Goal: Information Seeking & Learning: Stay updated

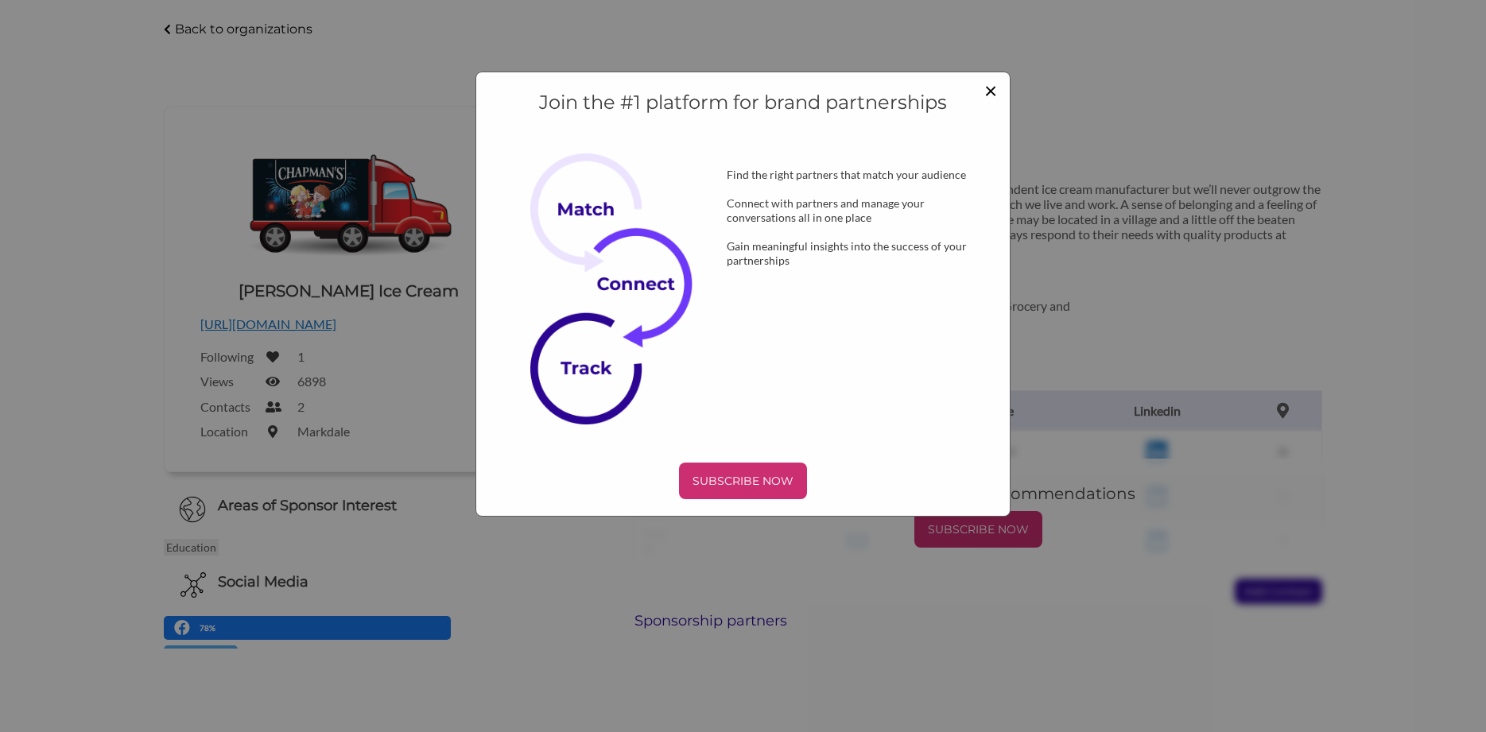
click at [987, 89] on span "×" at bounding box center [990, 89] width 13 height 27
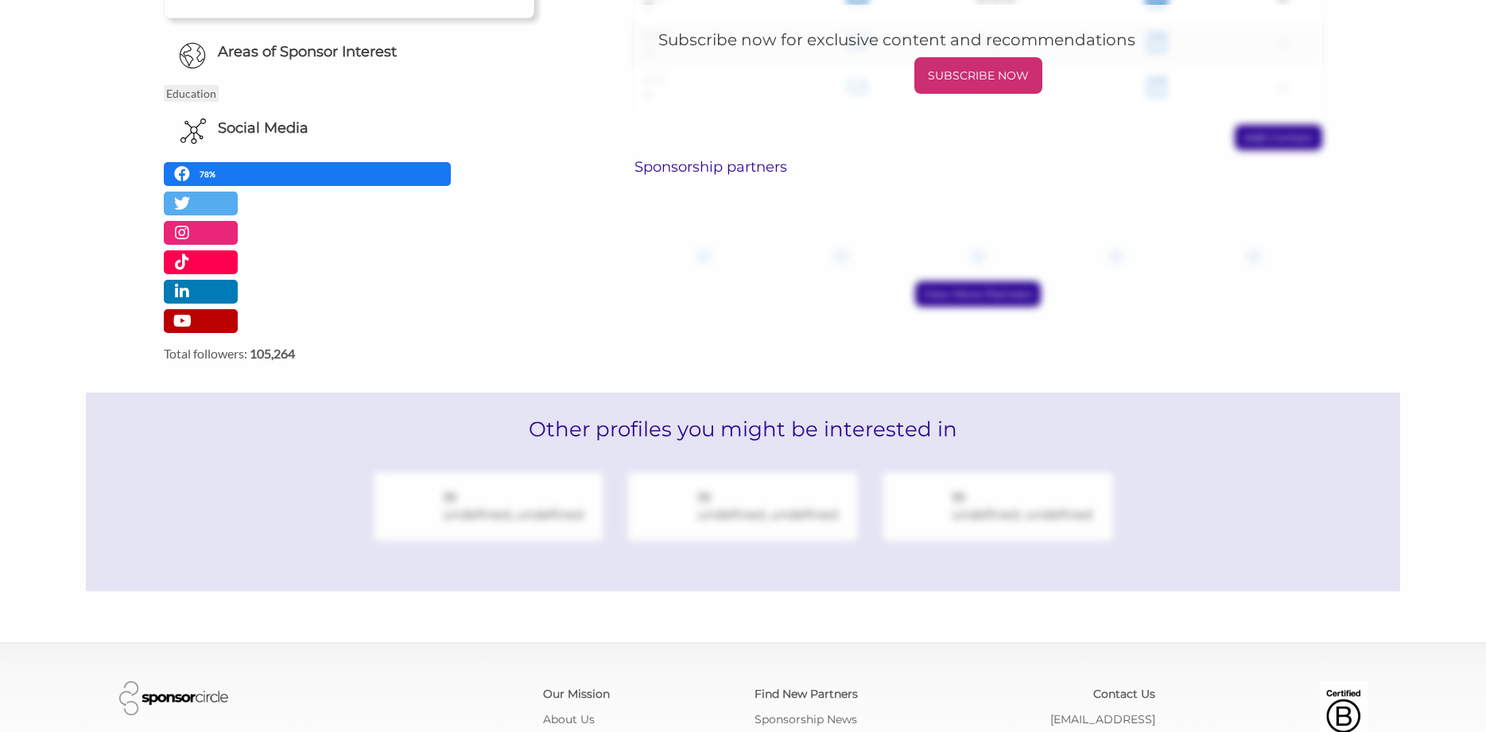
scroll to position [651, 0]
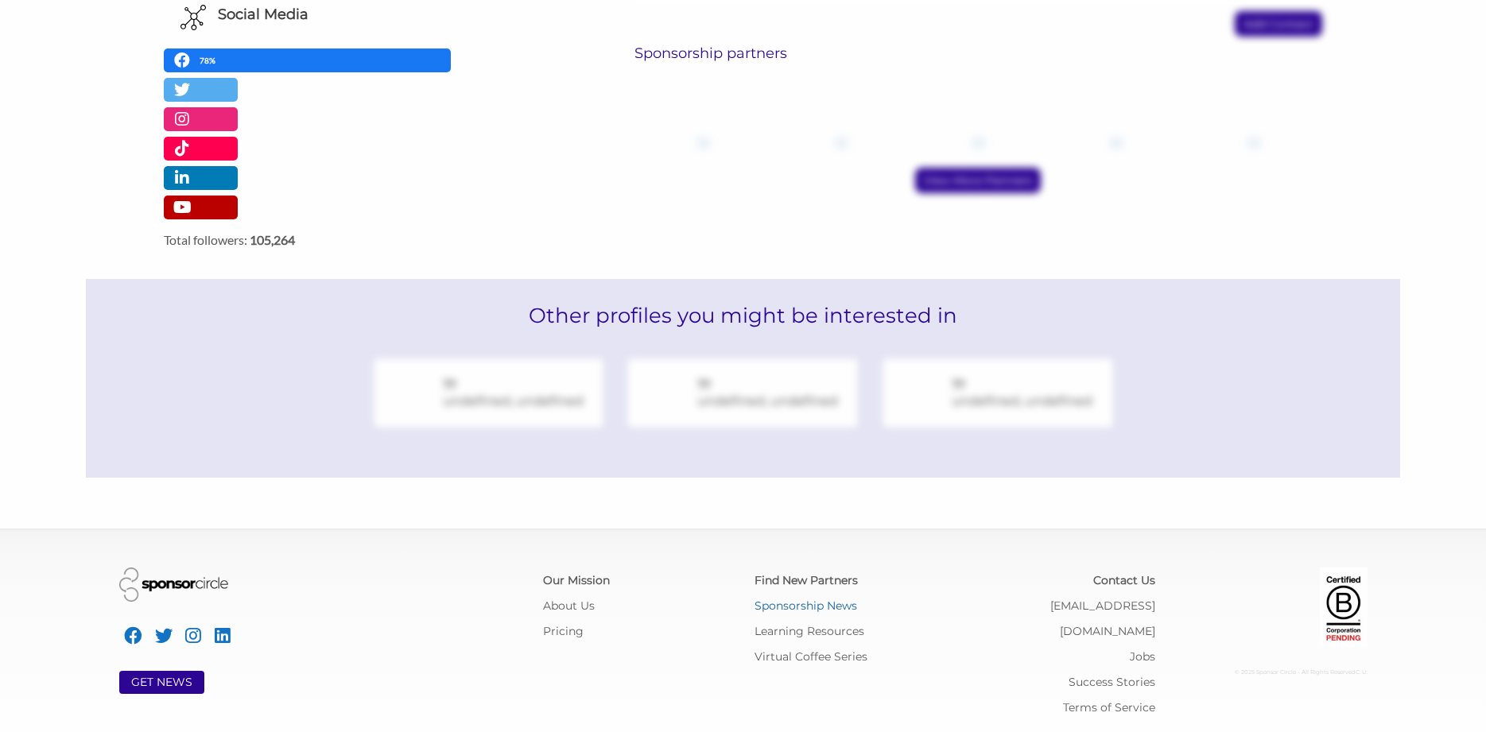
click at [810, 602] on link "Sponsorship News" at bounding box center [806, 606] width 103 height 14
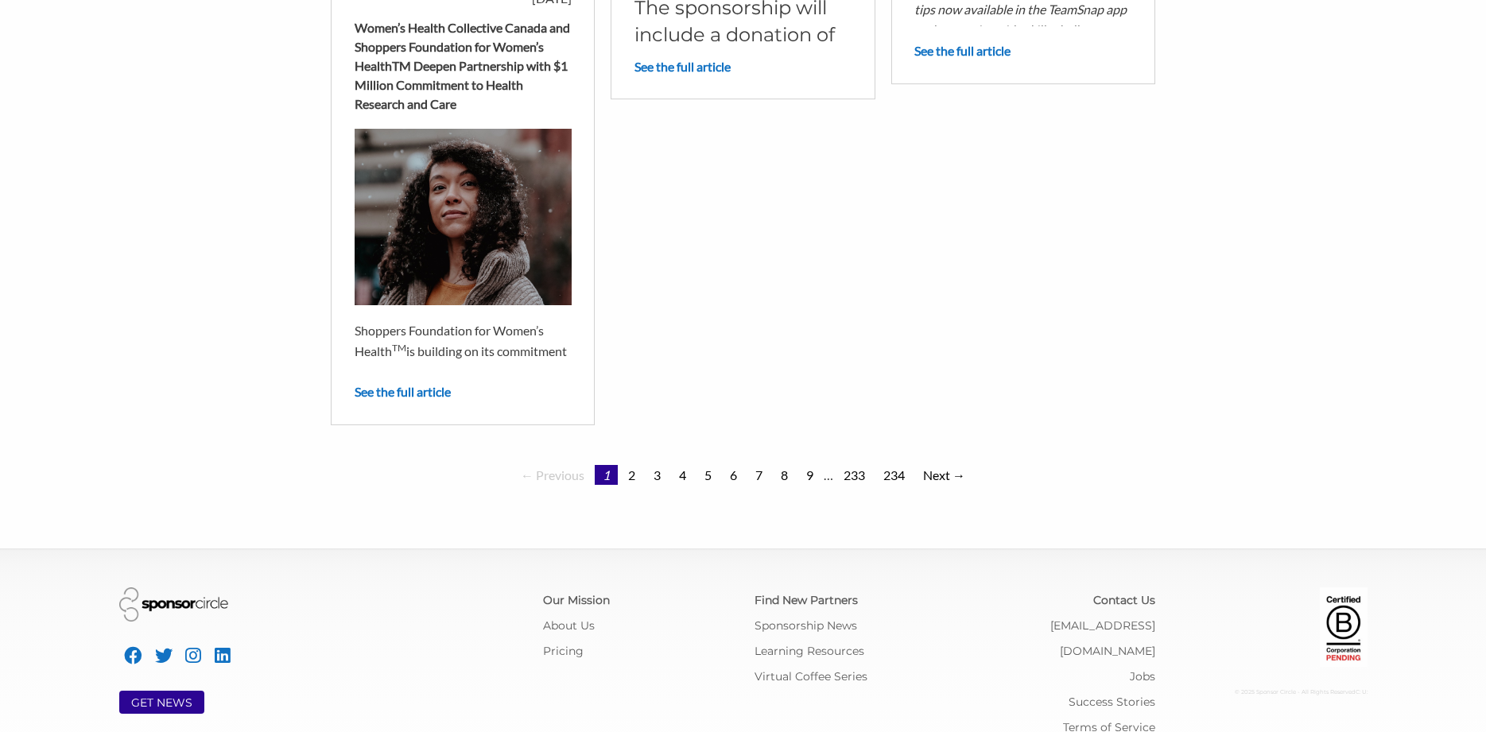
scroll to position [1372, 0]
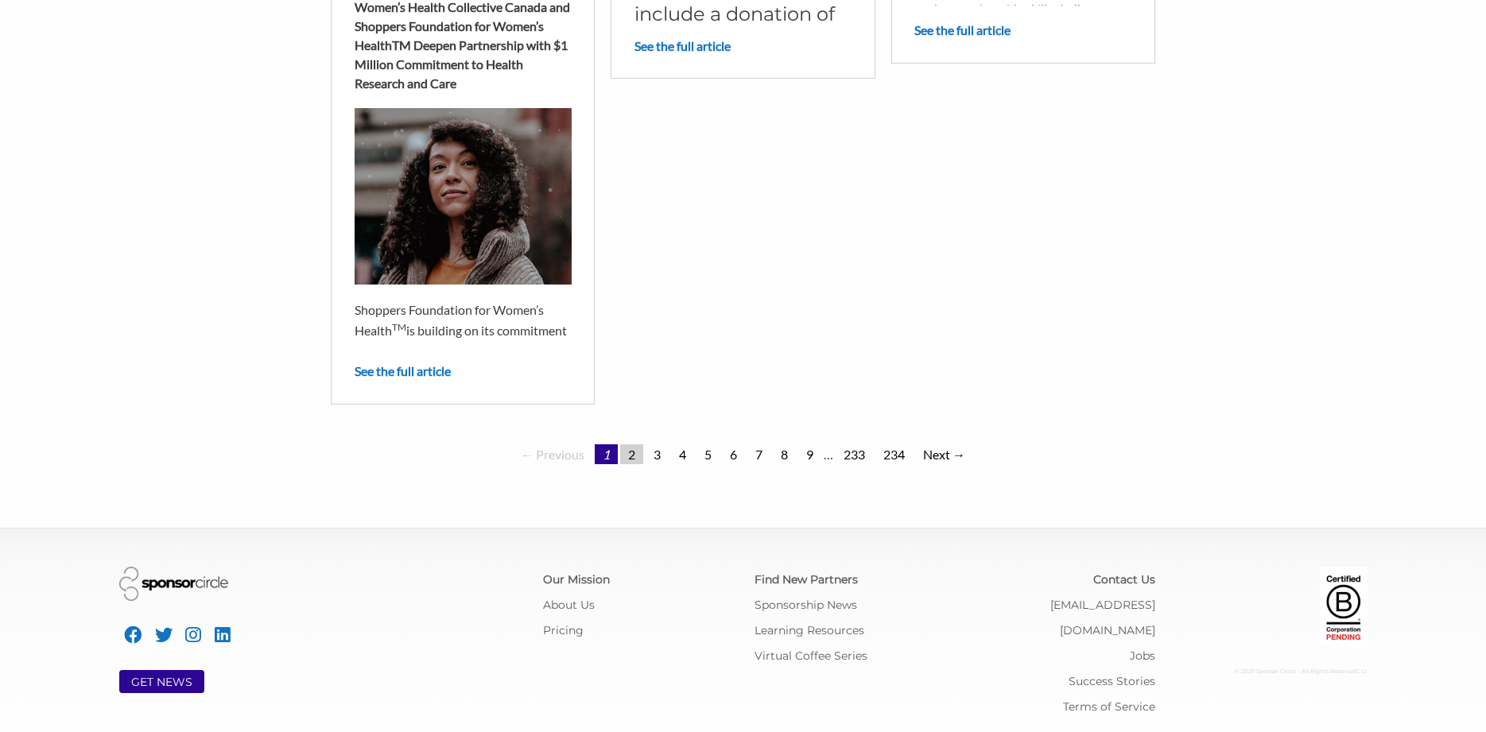
click at [632, 453] on link "2" at bounding box center [631, 455] width 23 height 20
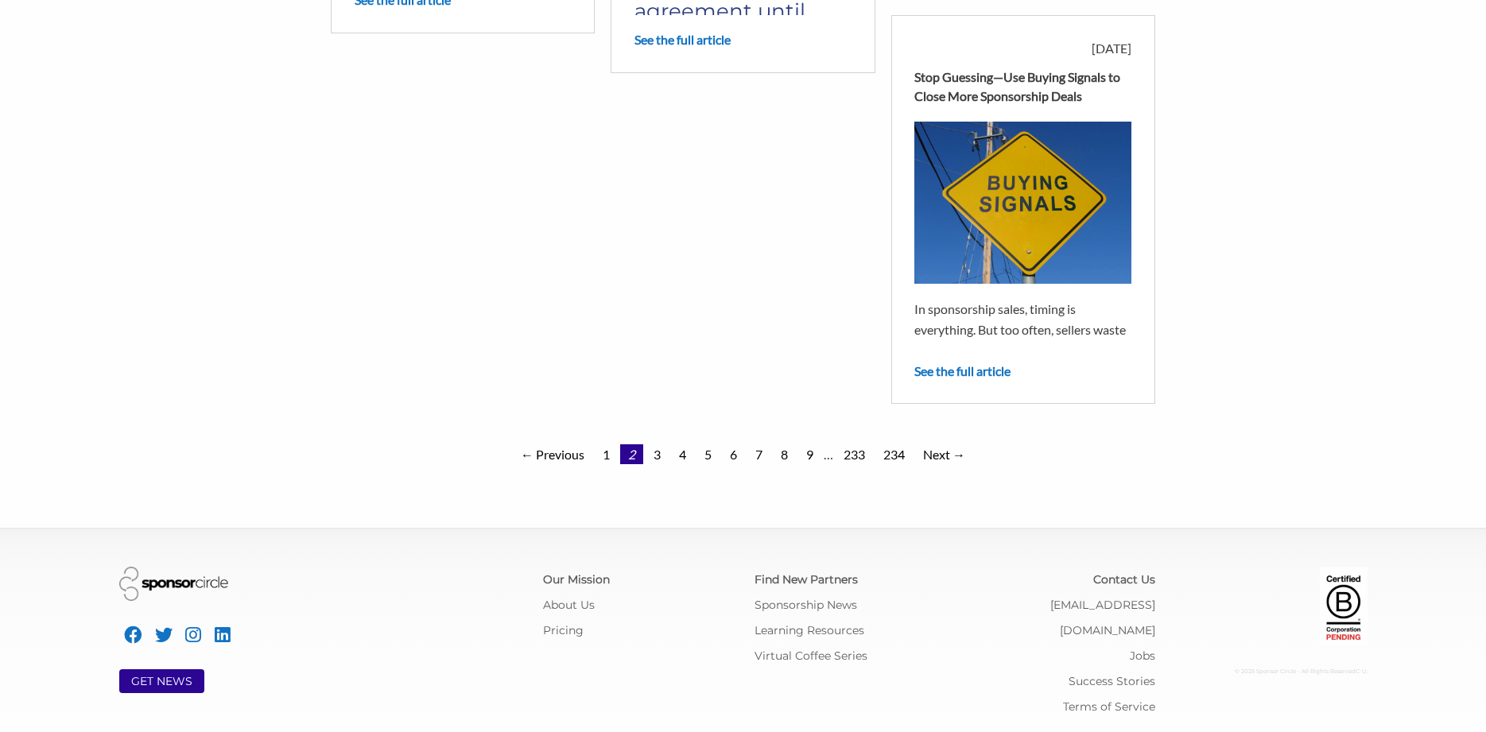
scroll to position [1314, 0]
click at [657, 462] on link "3" at bounding box center [657, 455] width 23 height 20
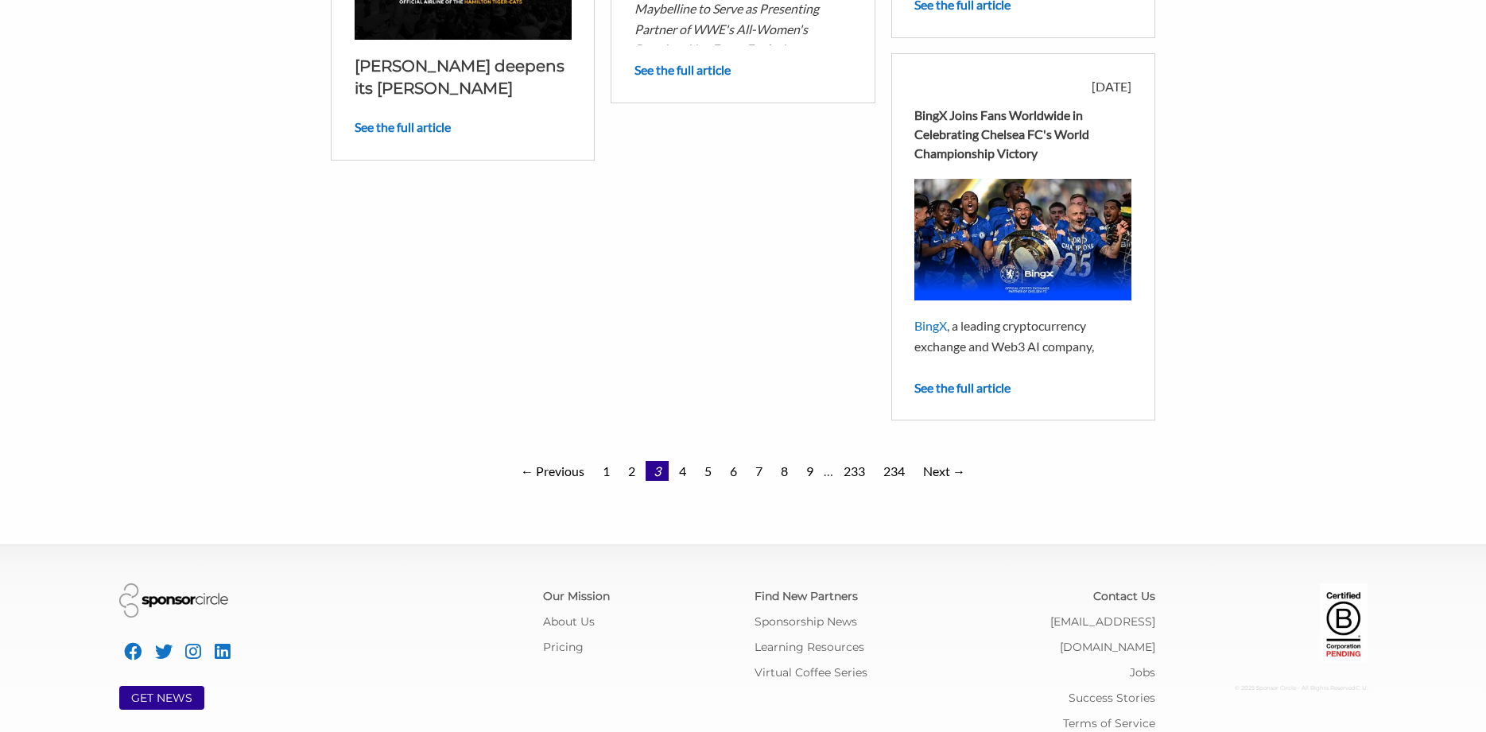
scroll to position [1217, 0]
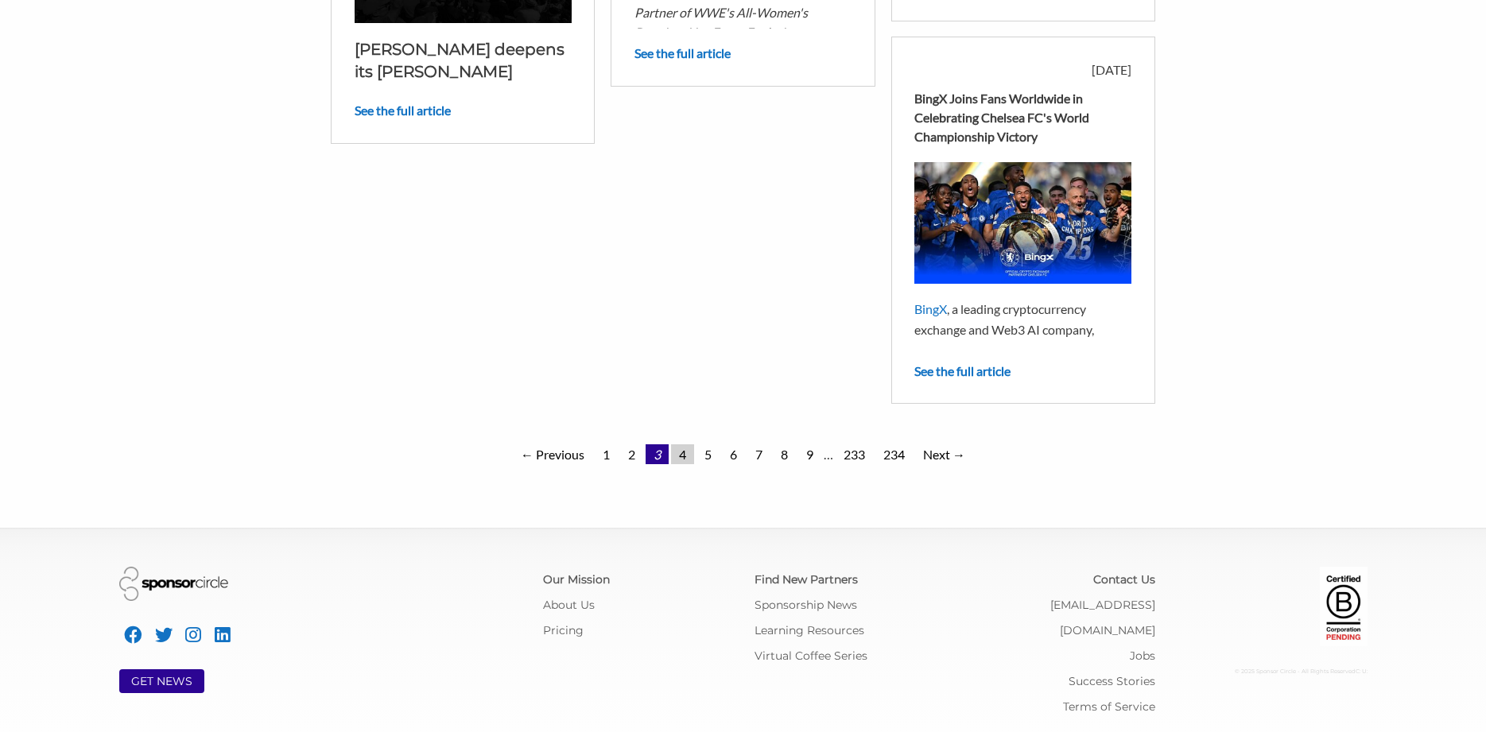
click at [684, 456] on link "4" at bounding box center [682, 455] width 23 height 20
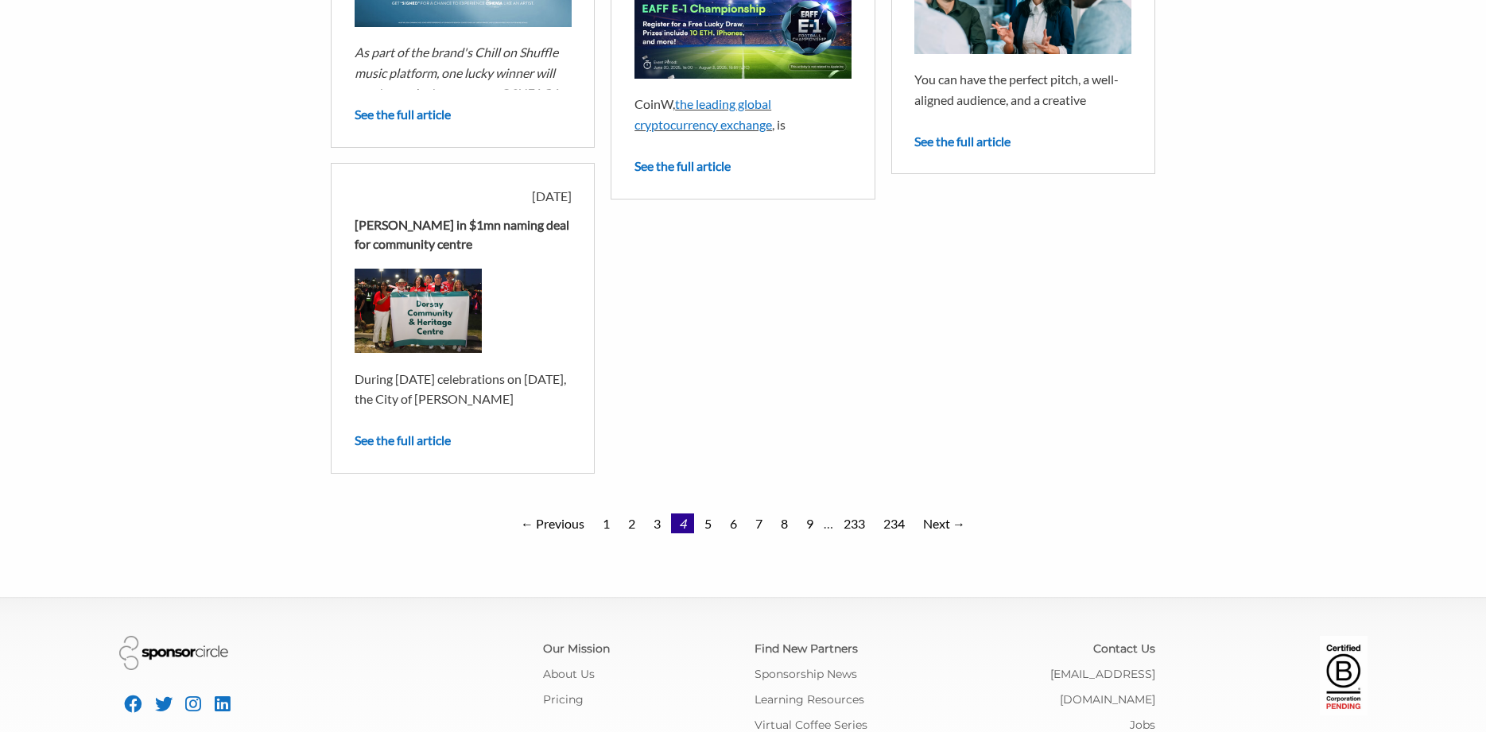
scroll to position [1217, 0]
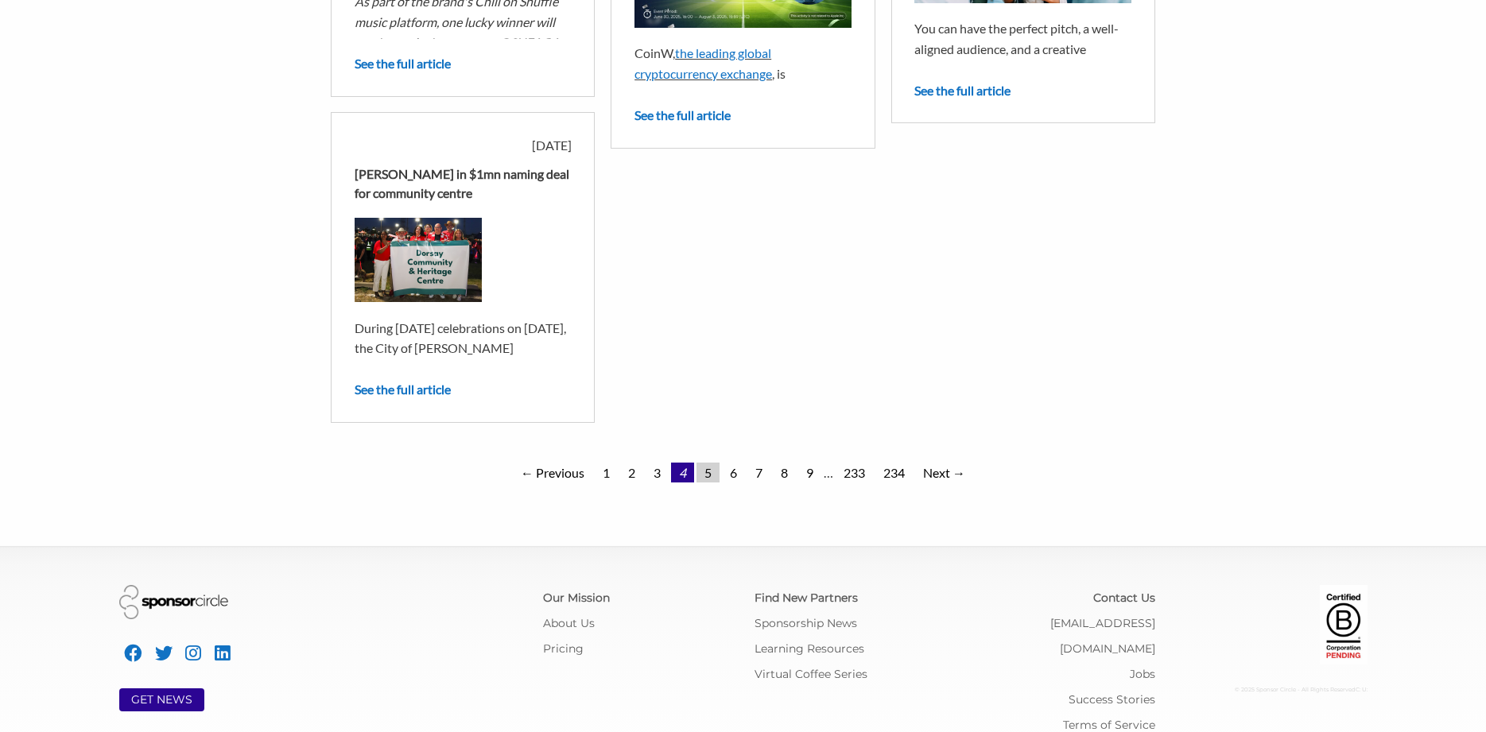
click at [708, 466] on link "5" at bounding box center [708, 473] width 23 height 20
